Goal: Check status: Check status

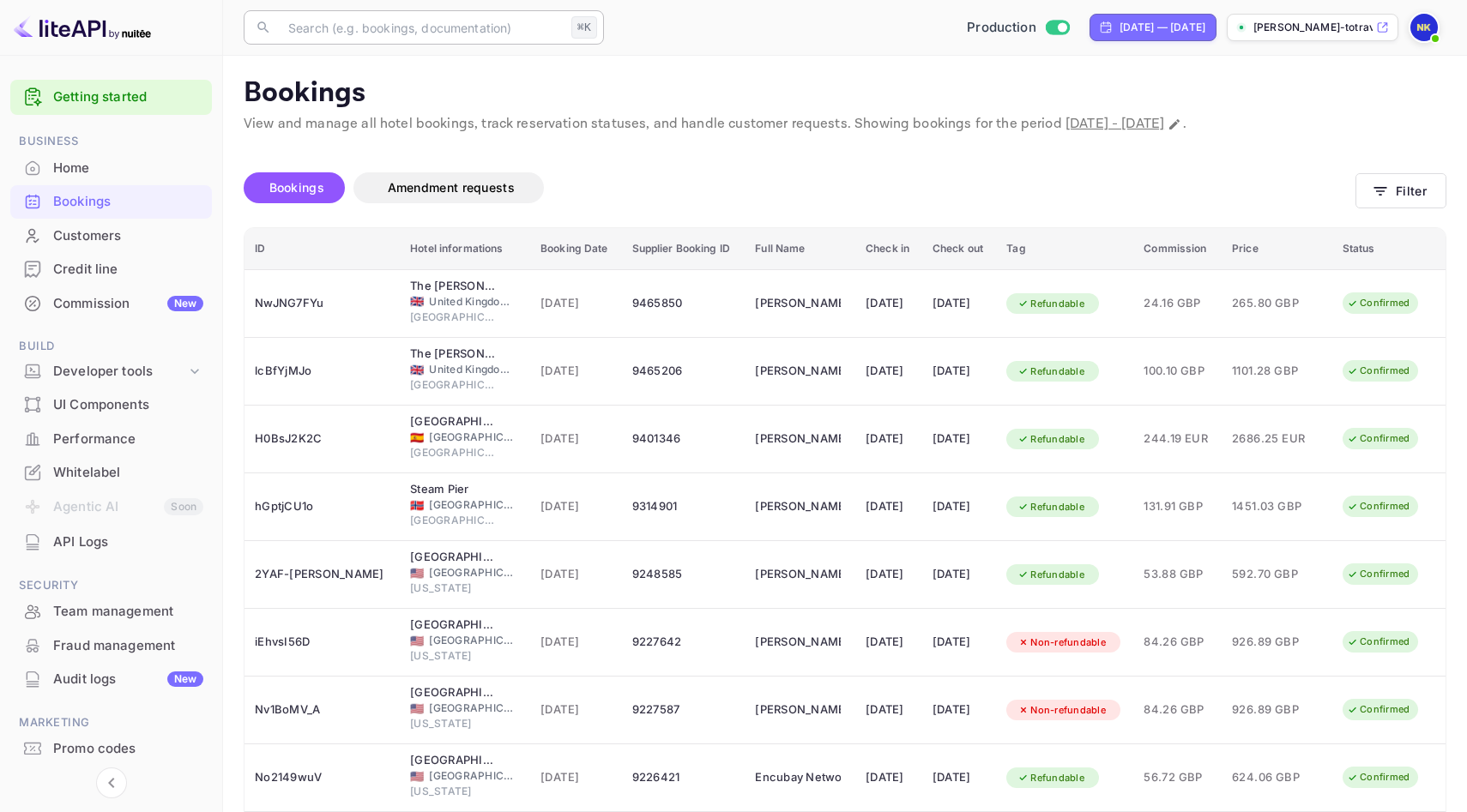
click at [420, 19] on input "text" at bounding box center [421, 27] width 286 height 34
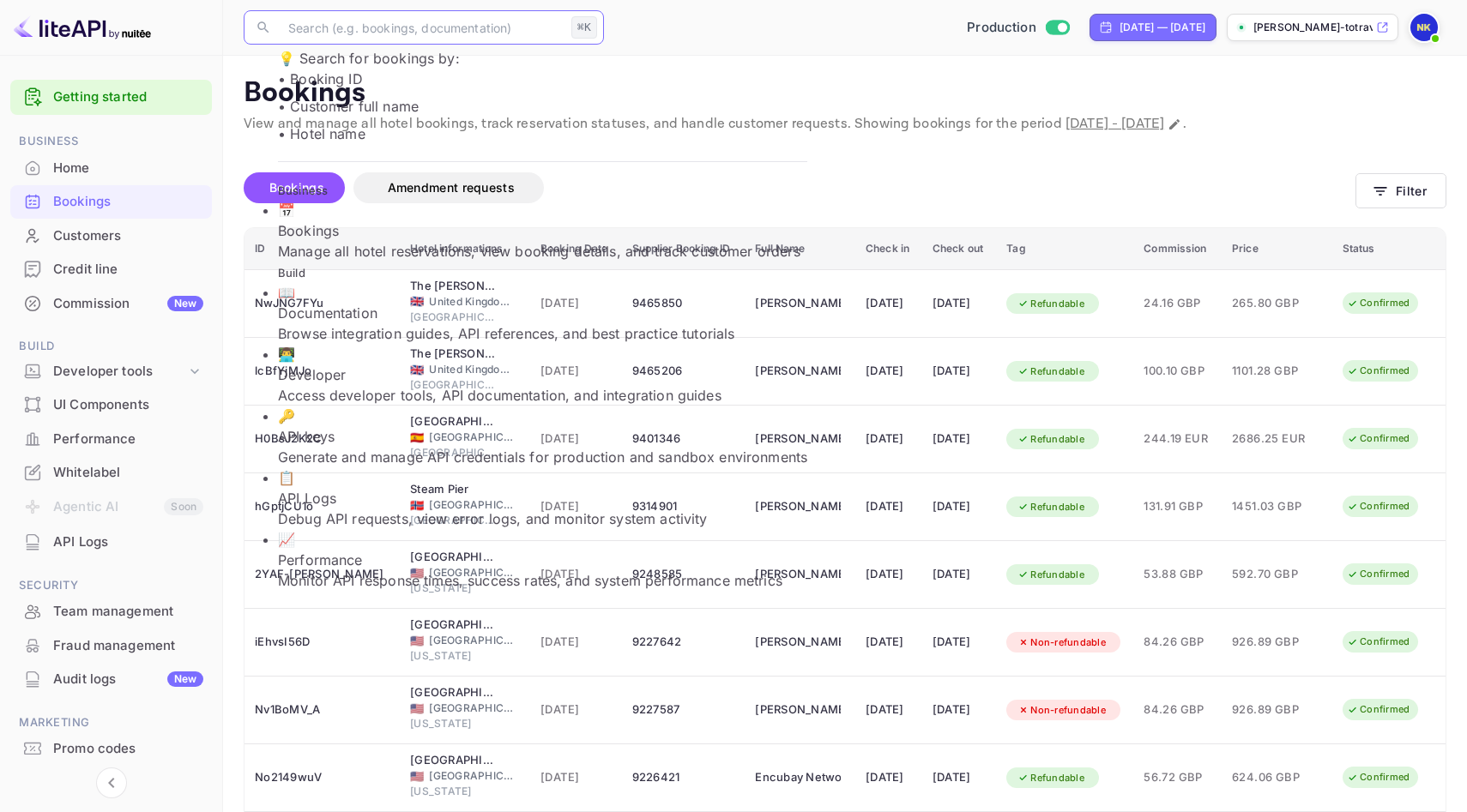
click at [759, 157] on div "Bookings Amendment requests" at bounding box center [799, 191] width 1112 height 72
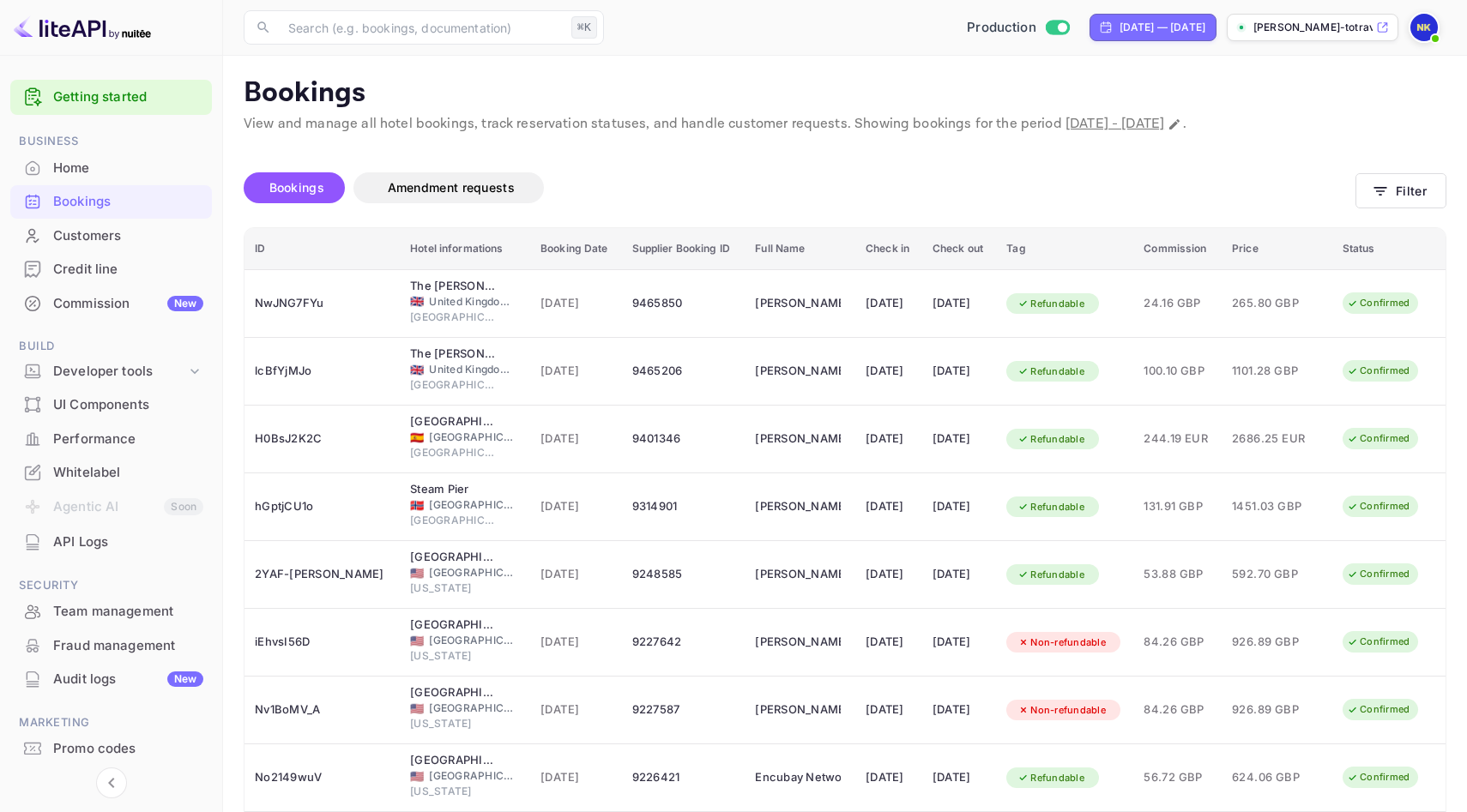
click at [855, 242] on th "Check in" at bounding box center [888, 249] width 67 height 42
click at [1381, 194] on icon "button" at bounding box center [1380, 191] width 13 height 9
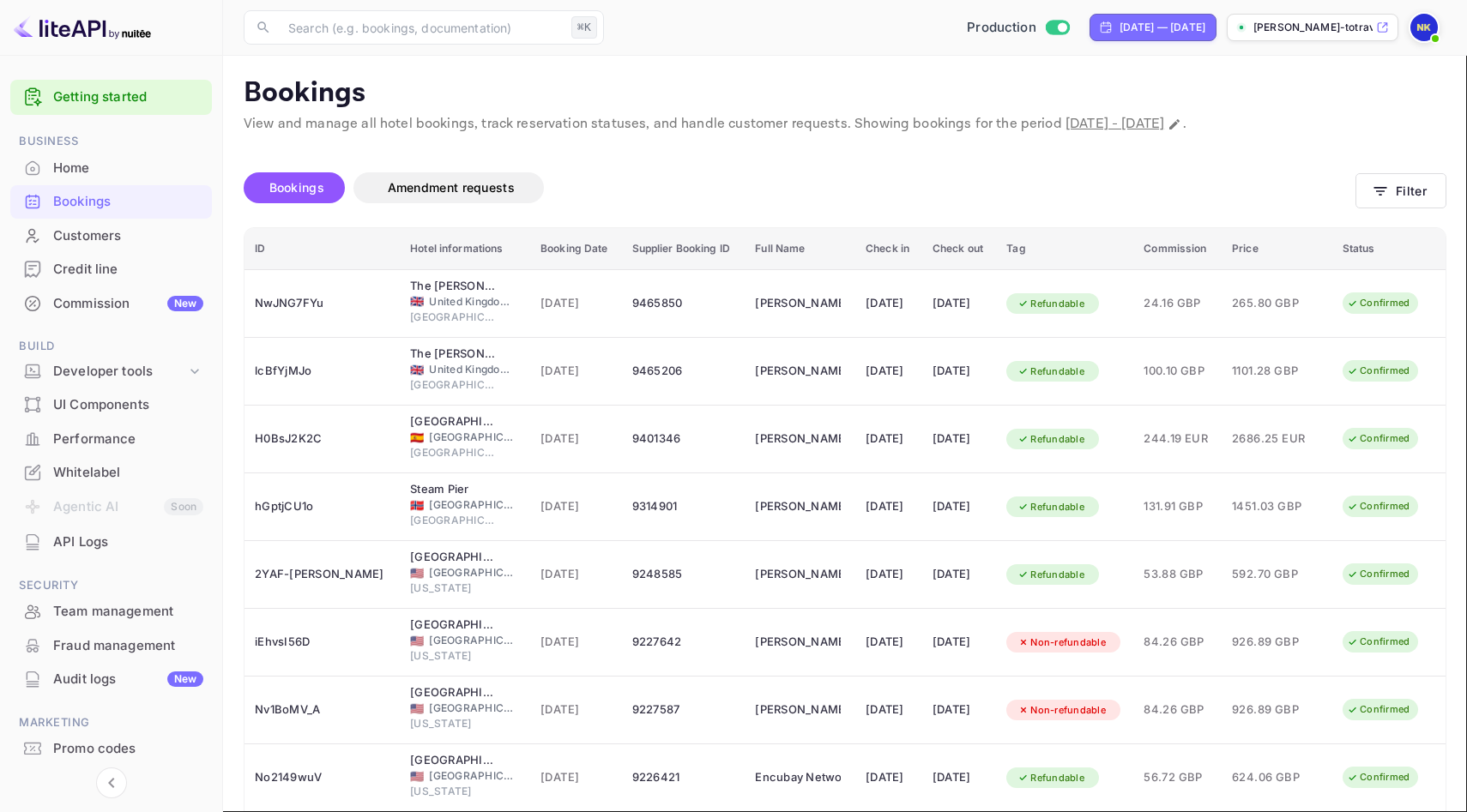
type input "zevgolis"
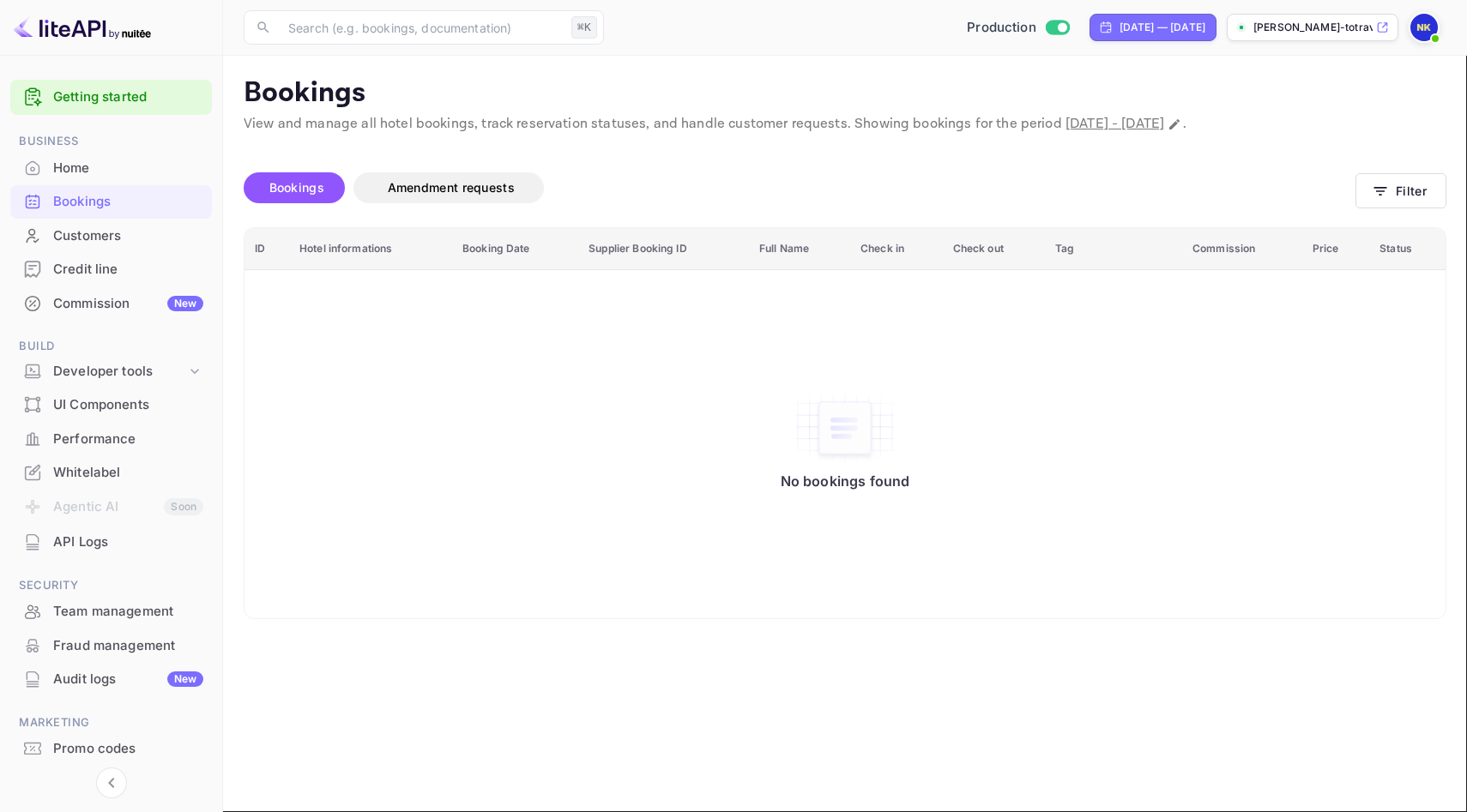
type input "[PERSON_NAME]"
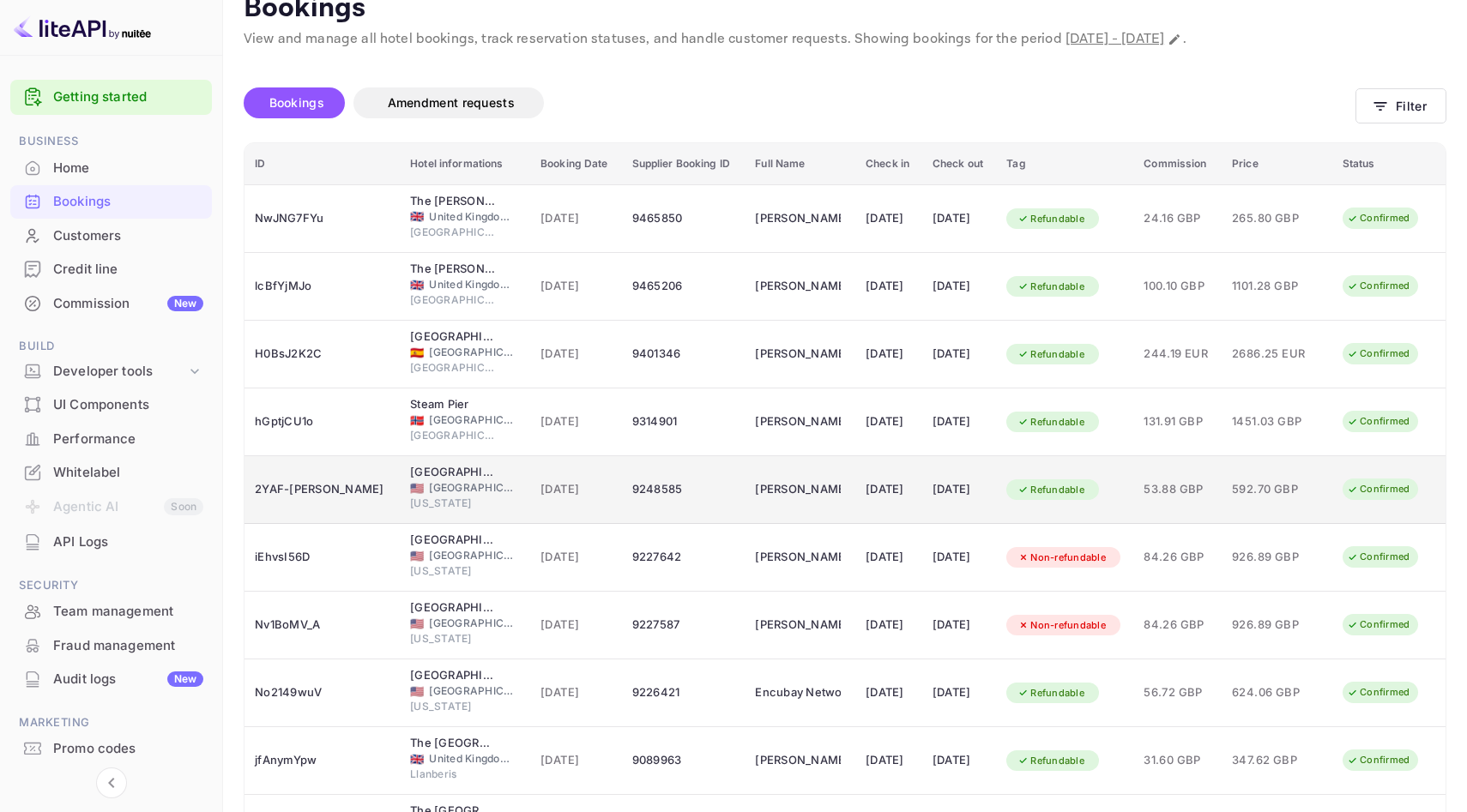
scroll to position [208, 0]
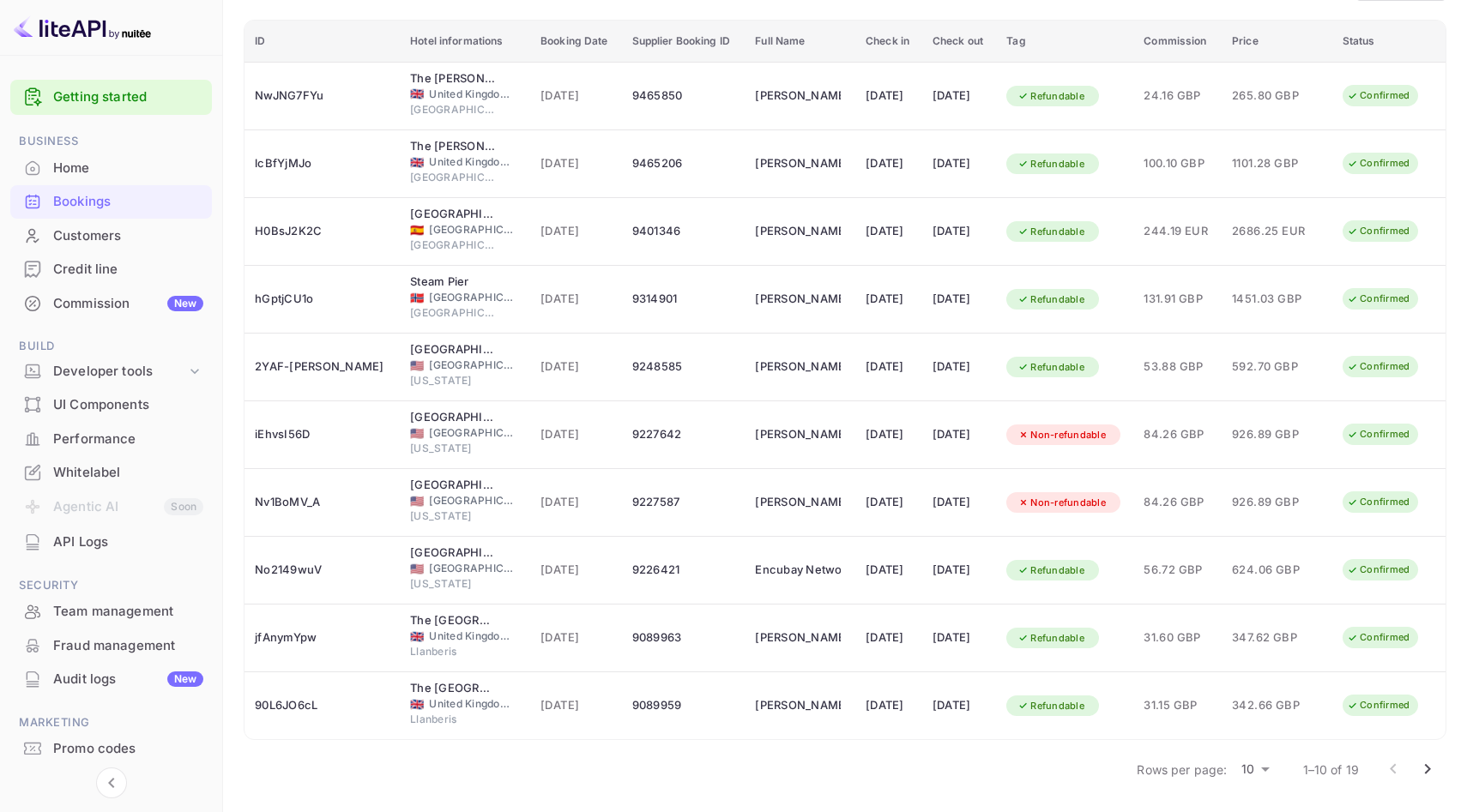
click at [1429, 761] on icon "Go to next page" at bounding box center [1428, 769] width 21 height 21
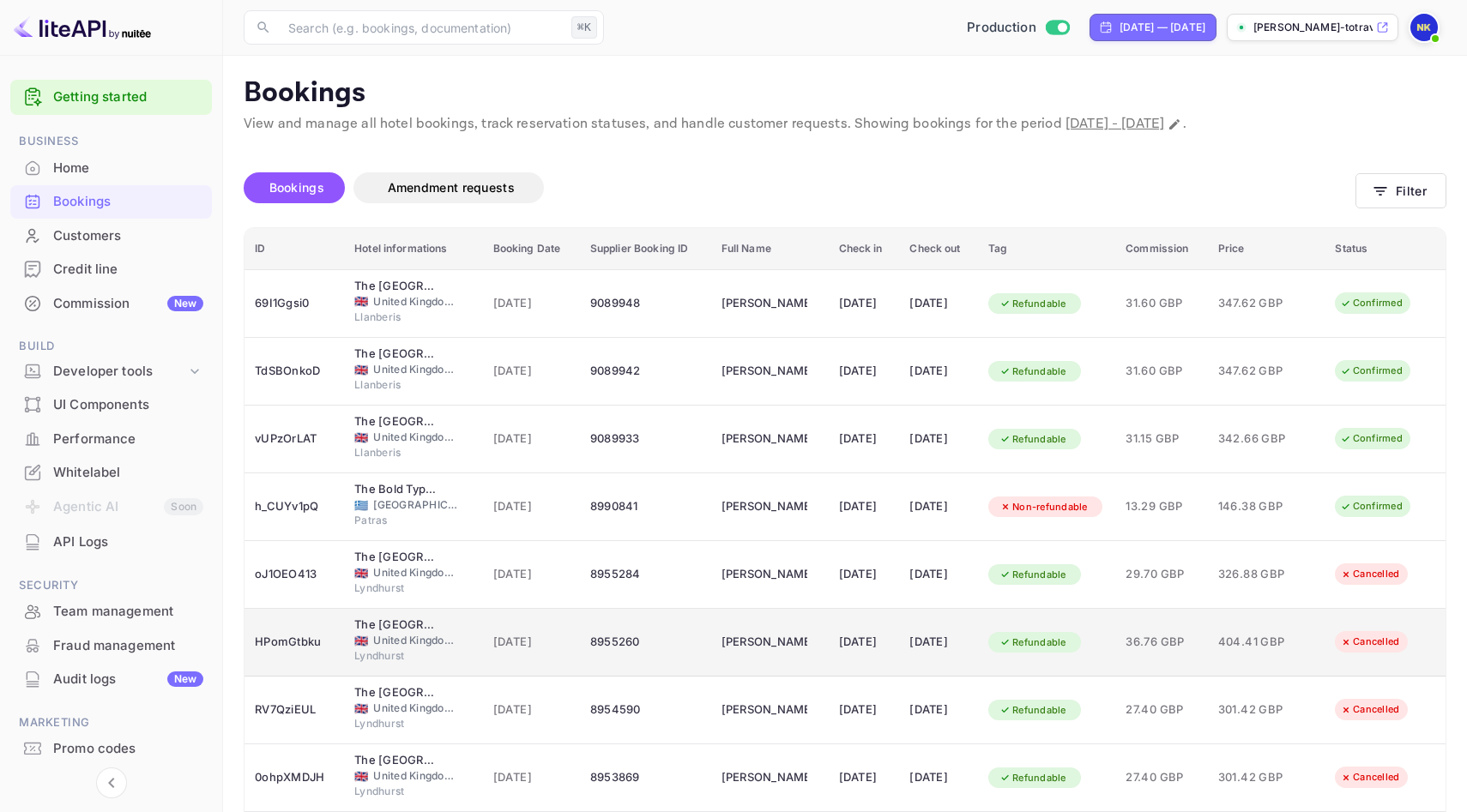
scroll to position [140, 0]
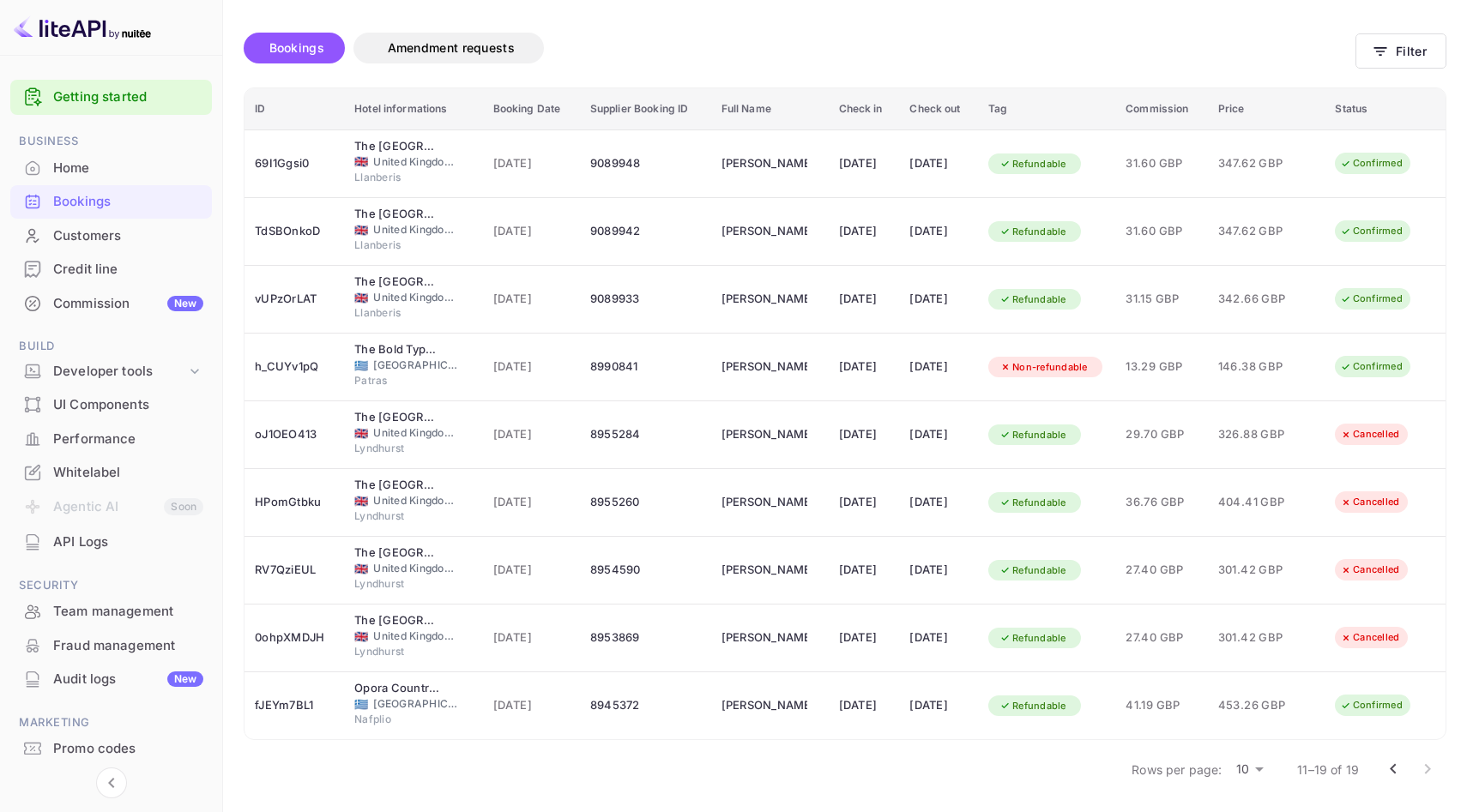
click at [1422, 768] on div at bounding box center [1409, 768] width 69 height 34
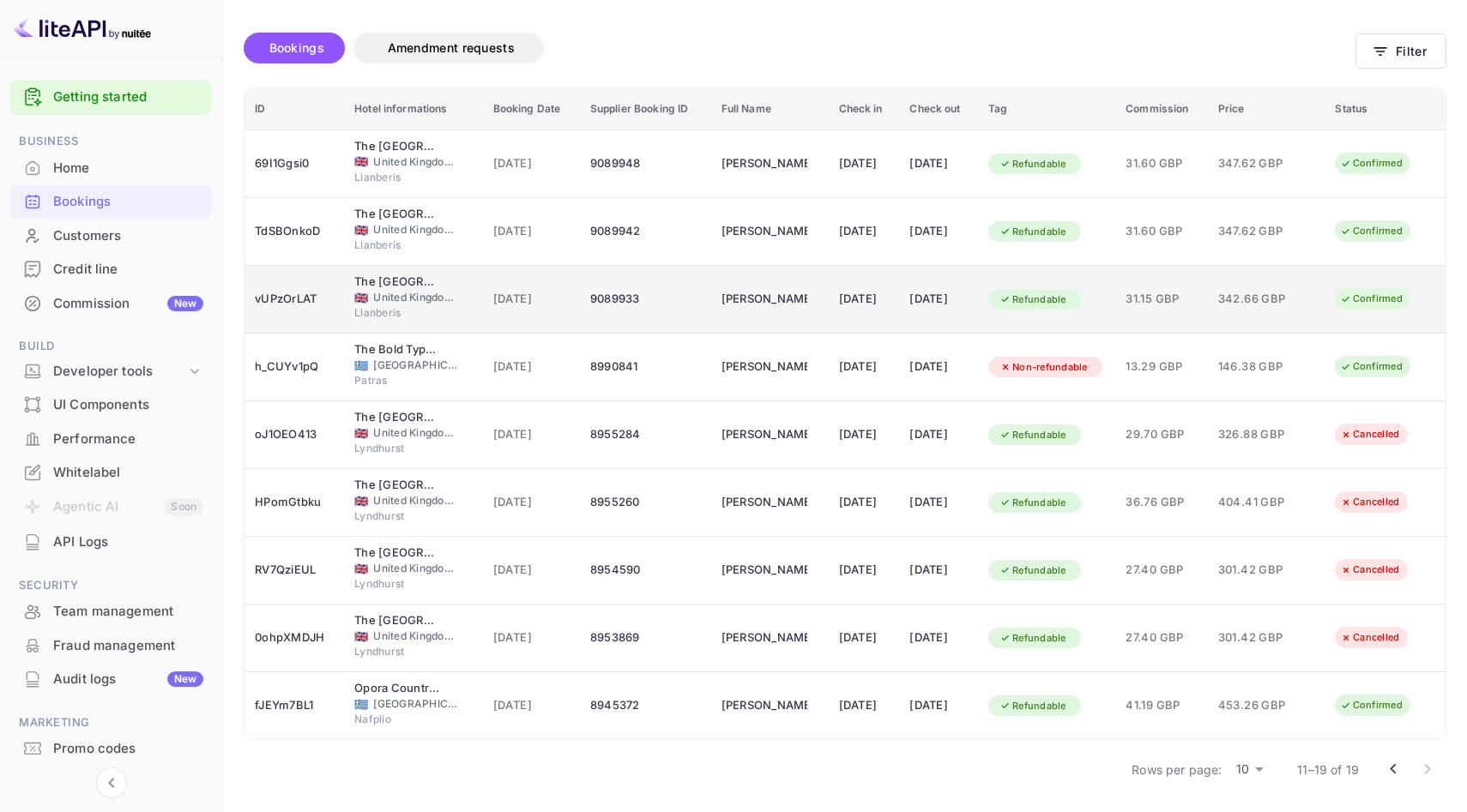
scroll to position [0, 0]
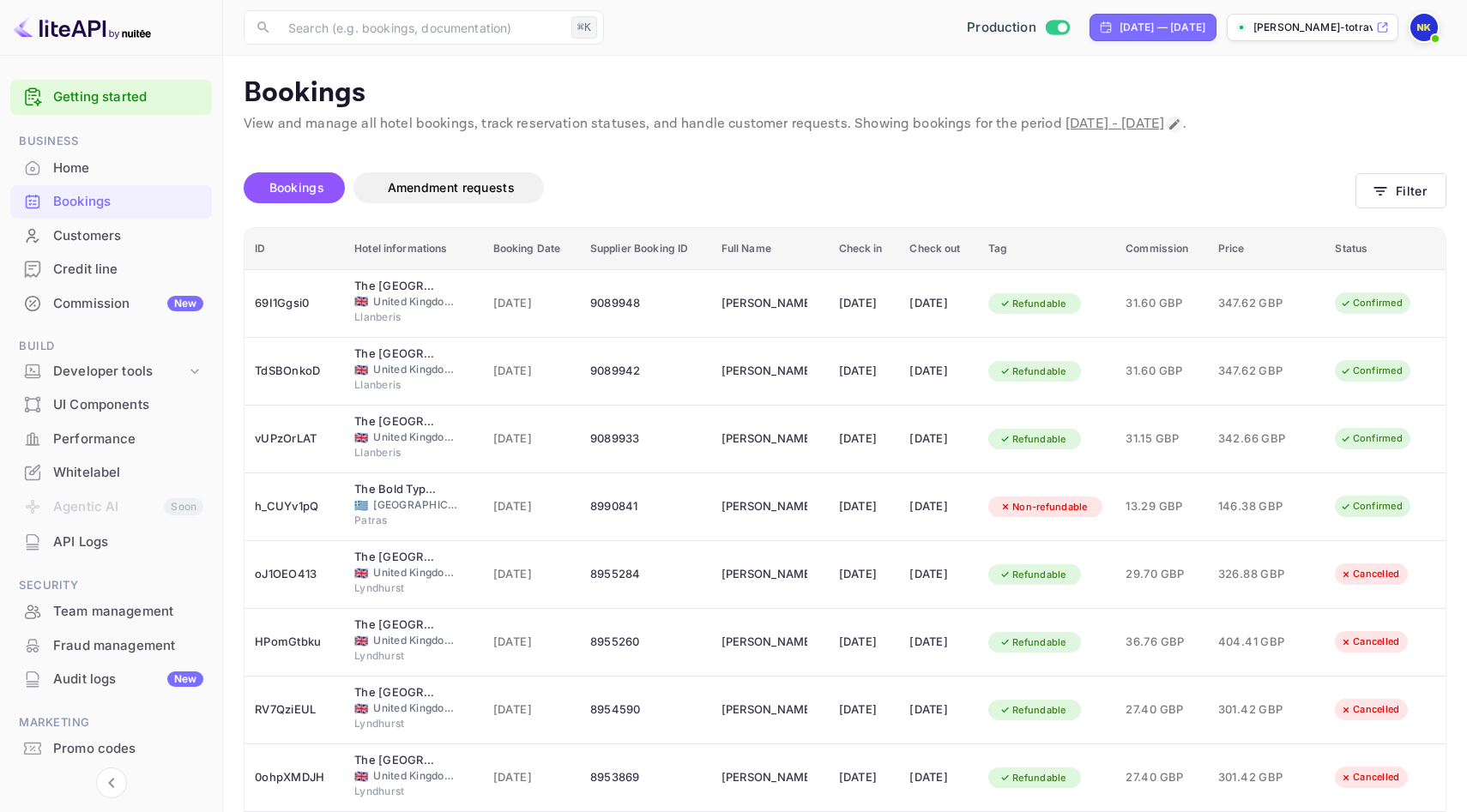
click at [1181, 126] on icon "Change date range" at bounding box center [1175, 125] width 14 height 14
select select "7"
select select "2025"
select select "2"
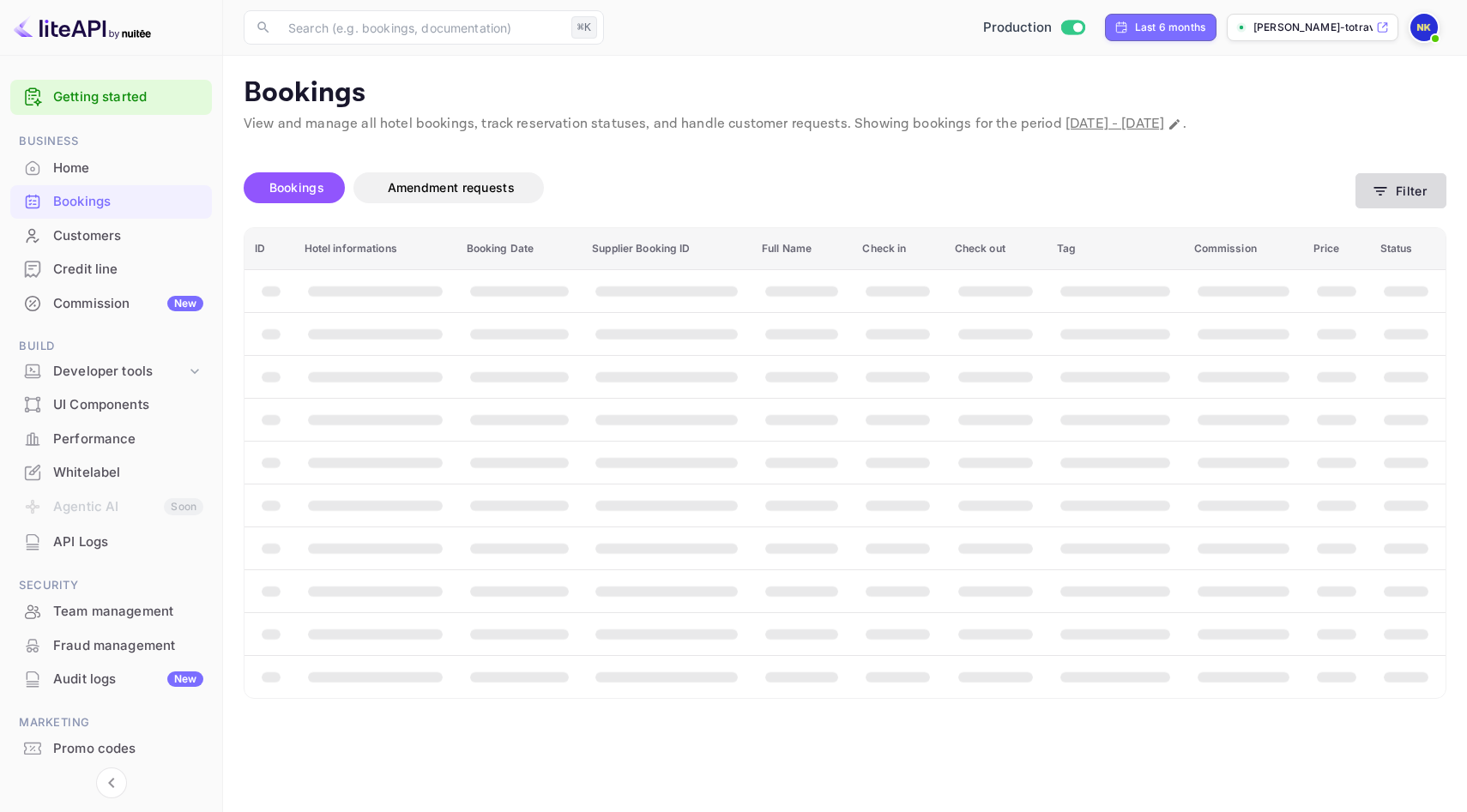
click at [1382, 190] on icon "button" at bounding box center [1380, 191] width 13 height 9
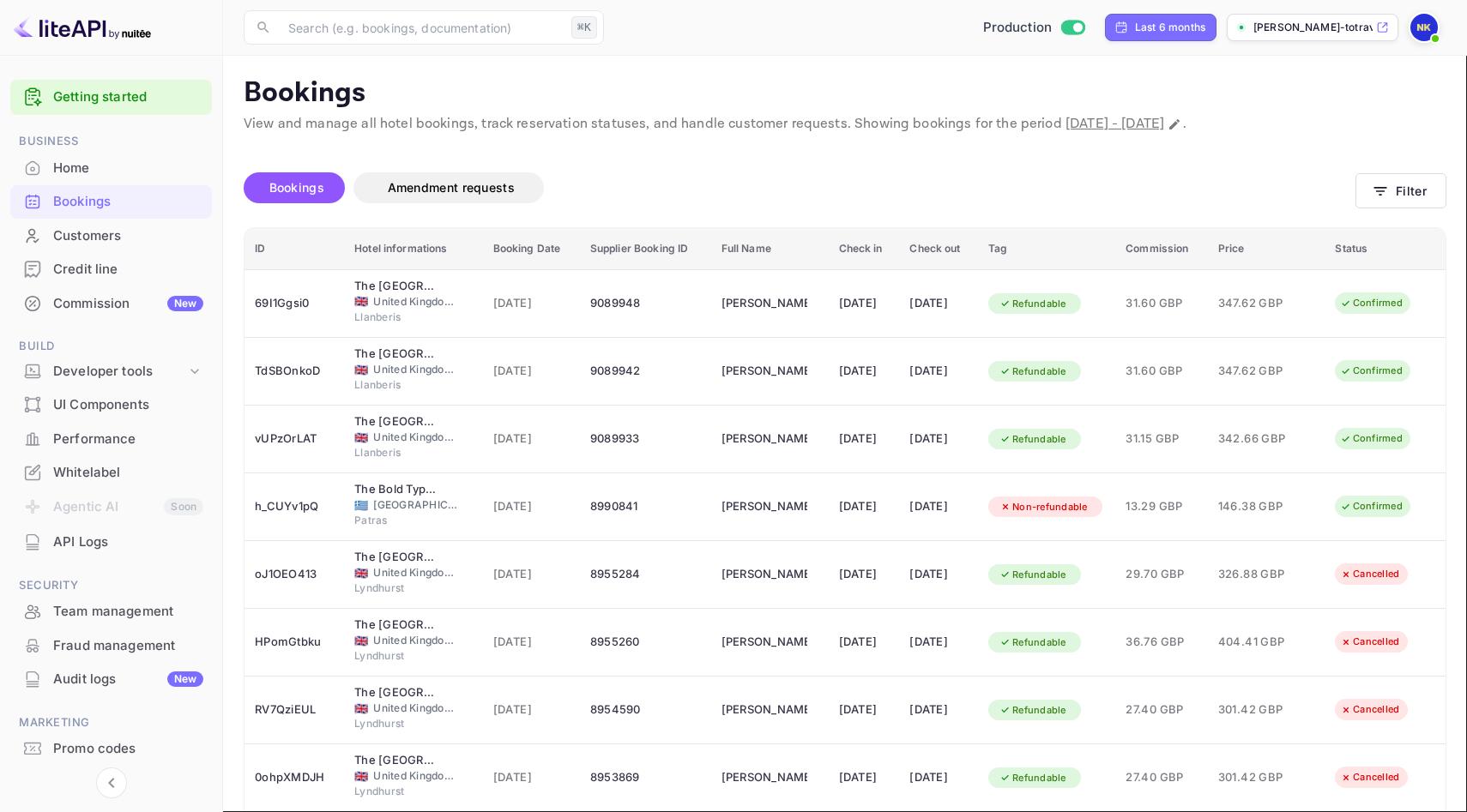
type input "zevgolis"
